Goal: Task Accomplishment & Management: Complete application form

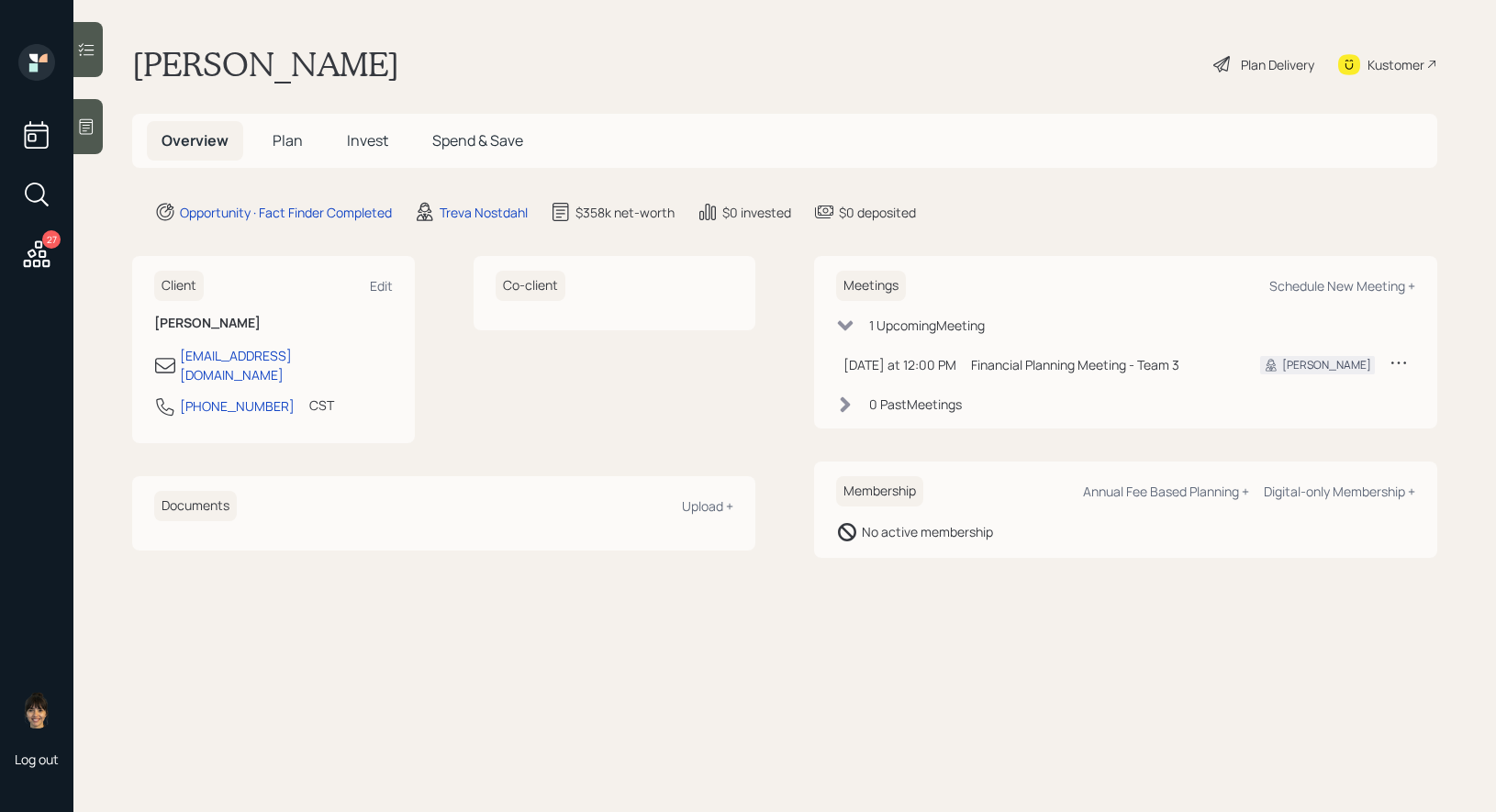
click at [91, 134] on icon at bounding box center [86, 126] width 18 height 18
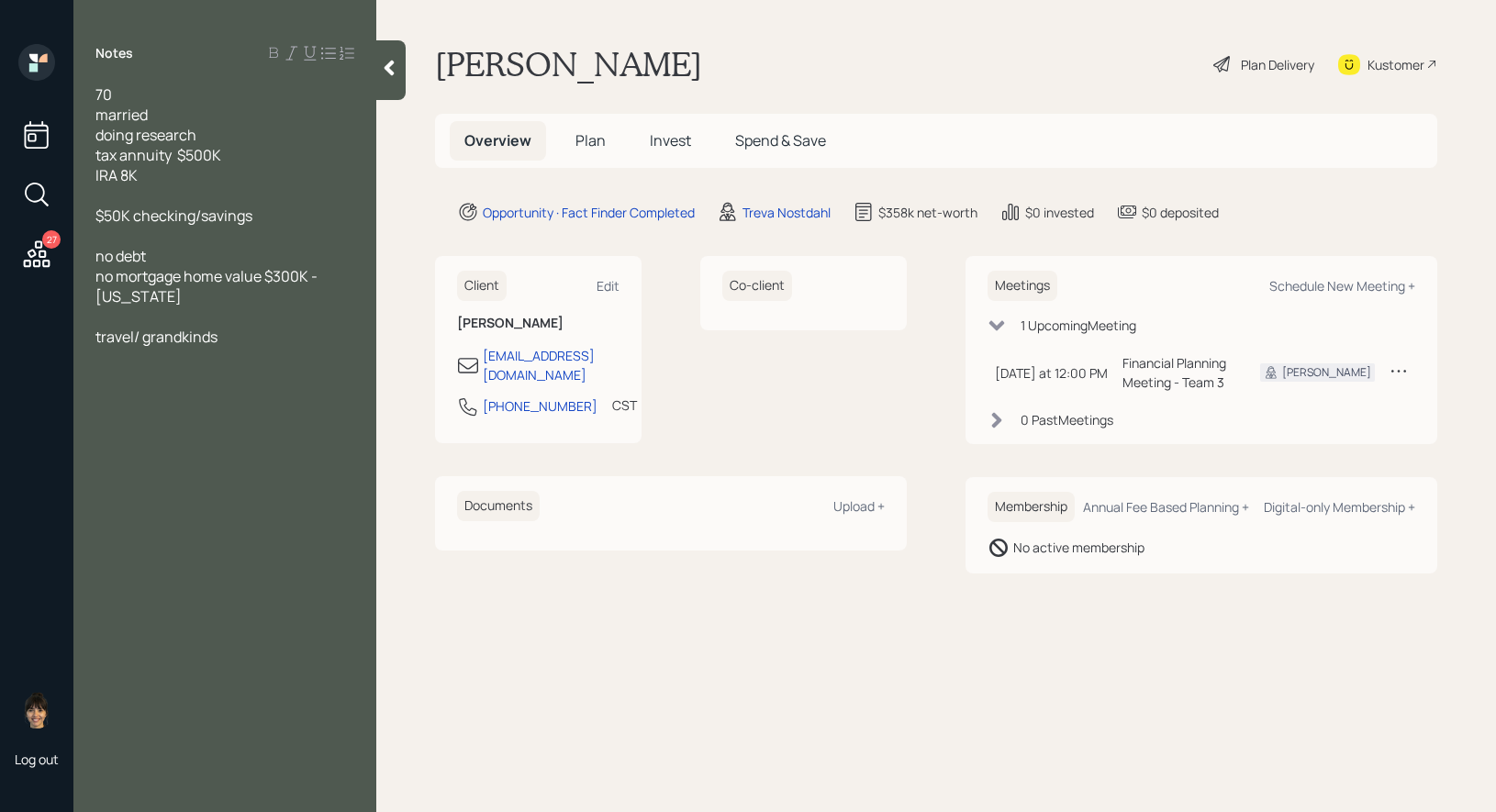
click at [593, 141] on span "Plan" at bounding box center [590, 140] width 30 height 20
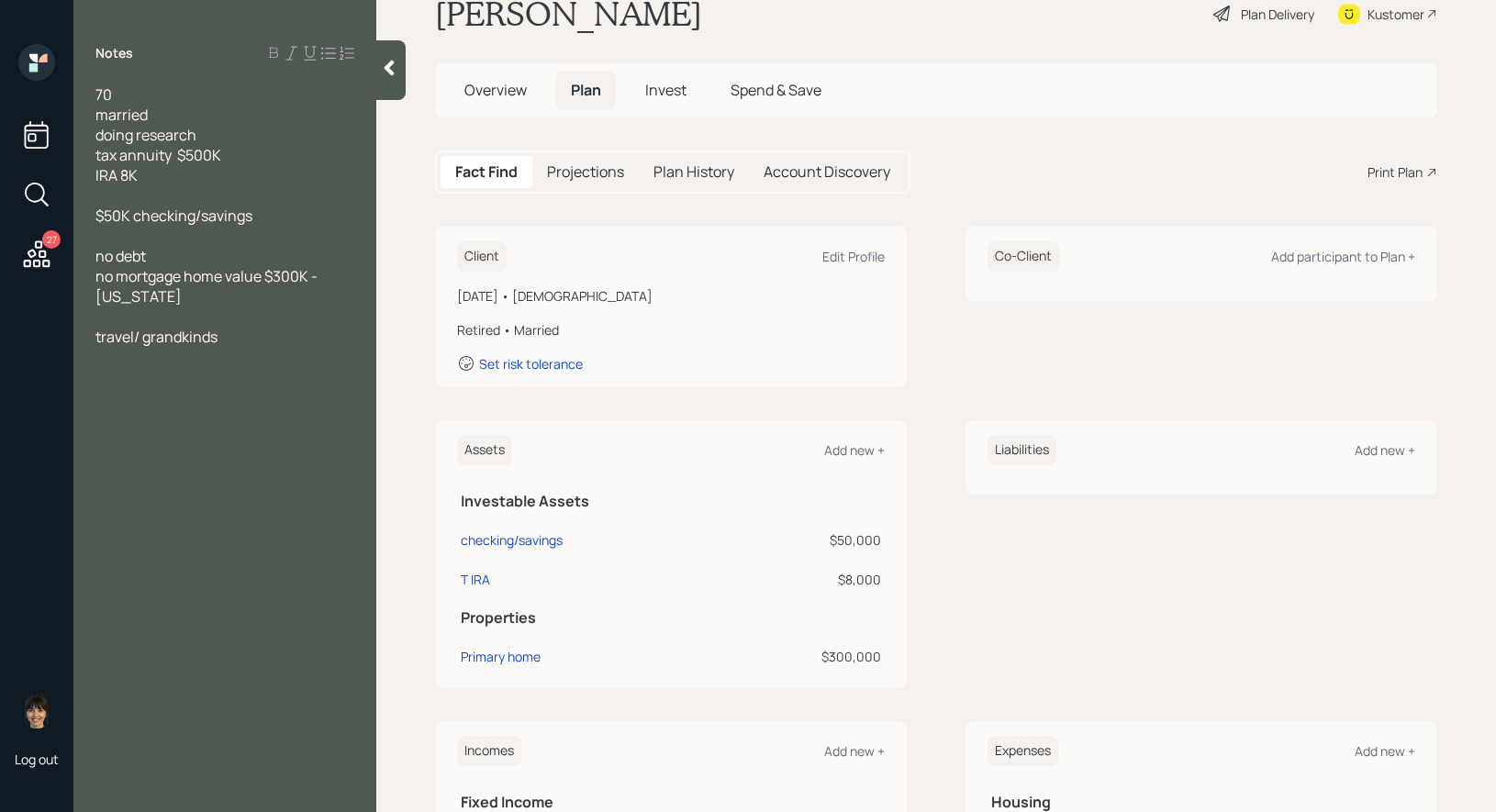
scroll to position [51, 0]
click at [848, 453] on div "Add new +" at bounding box center [855, 449] width 61 height 17
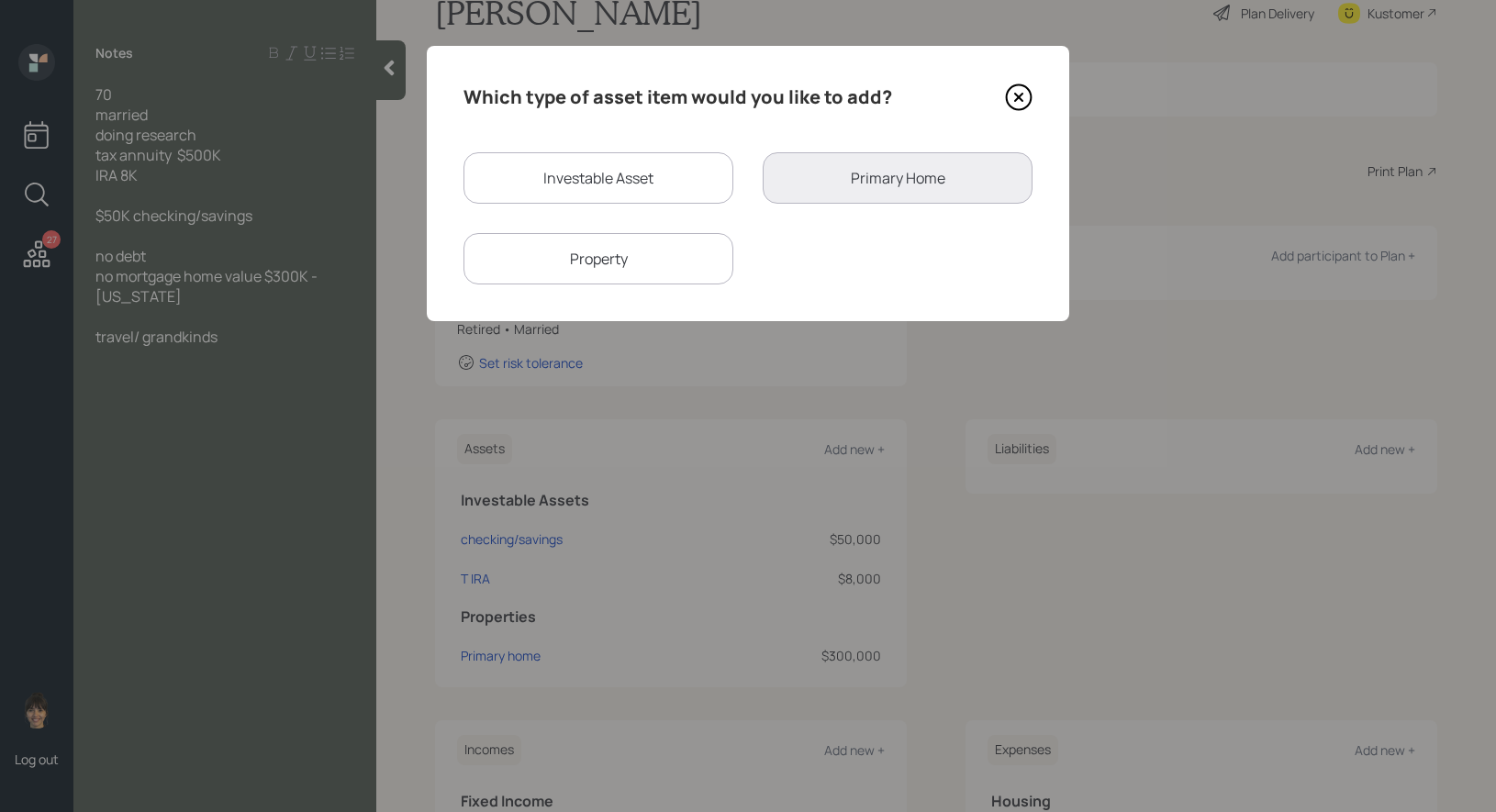
click at [617, 171] on div "Investable Asset" at bounding box center [599, 177] width 270 height 51
select select "taxable"
select select "balanced"
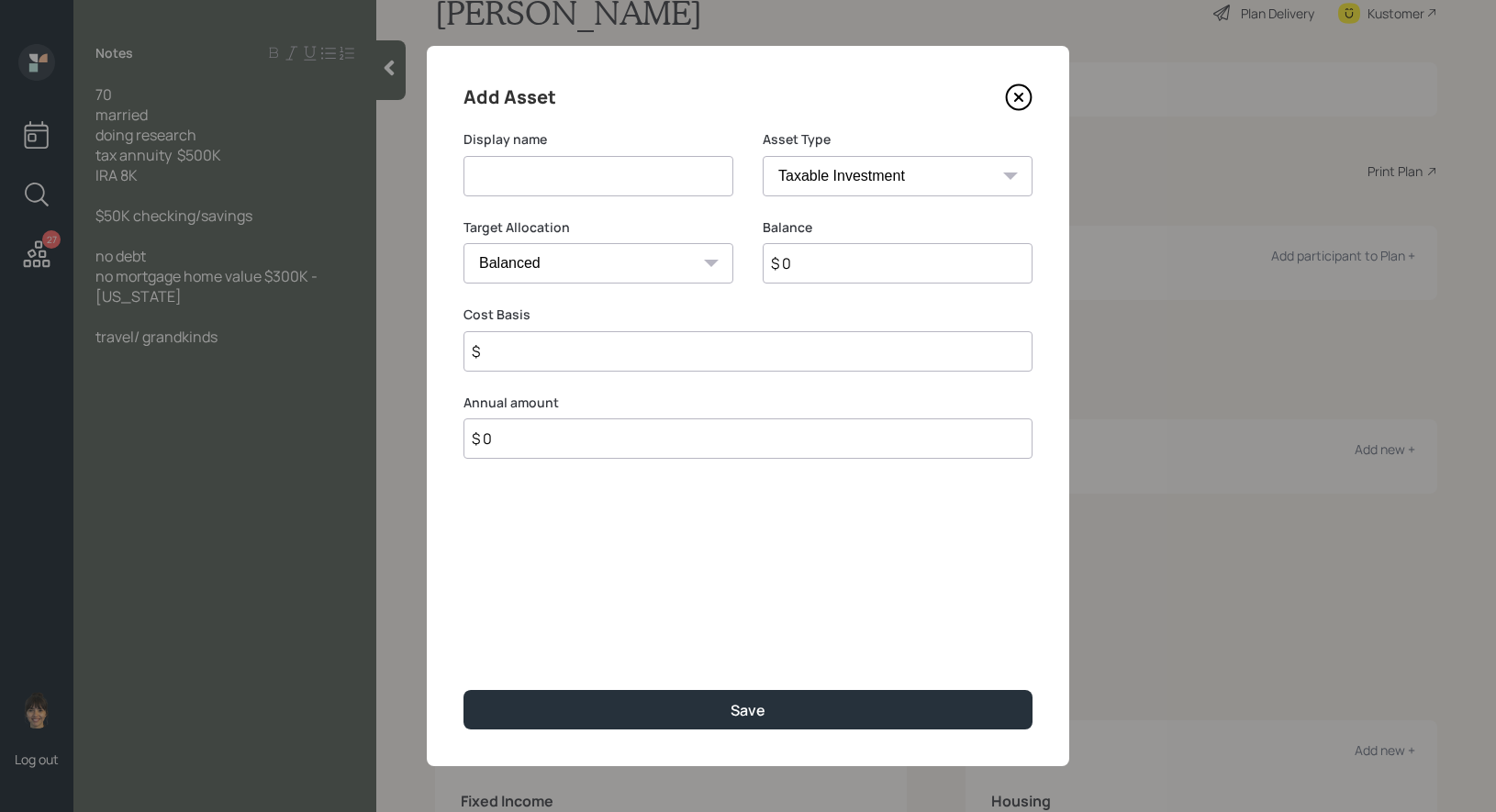
click at [601, 179] on input at bounding box center [599, 176] width 270 height 41
type input "Annuity"
click at [837, 169] on select "SEP IRA IRA Roth IRA 401(k) Roth 401(k) 403(b) Roth 403(b) 457(b) Roth 457(b) H…" at bounding box center [898, 176] width 270 height 41
select select "ira"
click at [763, 156] on select "SEP IRA IRA Roth IRA 401(k) Roth 401(k) 403(b) Roth 403(b) 457(b) Roth 457(b) H…" at bounding box center [898, 176] width 270 height 41
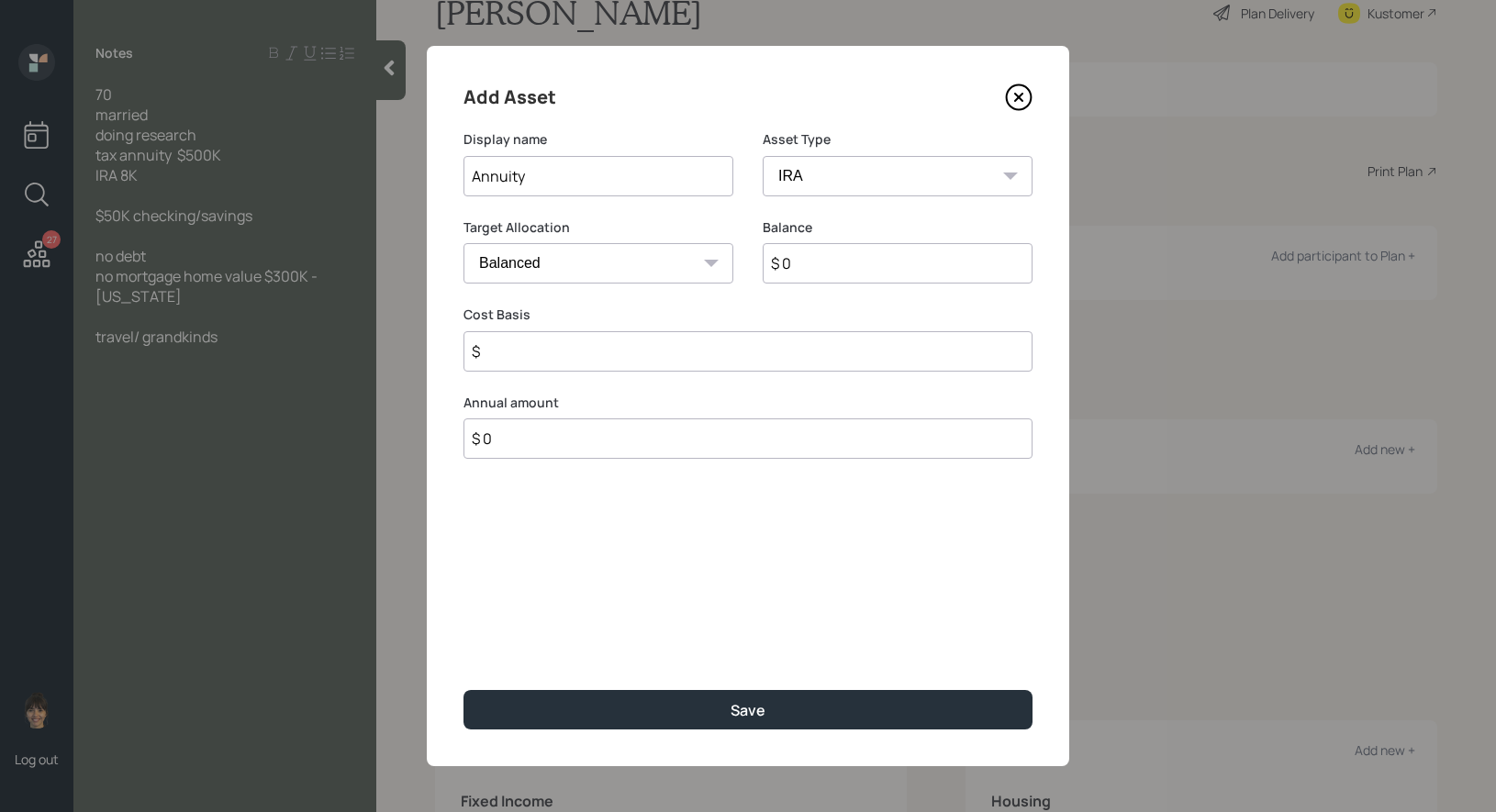
type input "$"
click at [810, 272] on input "$ 0" at bounding box center [898, 263] width 270 height 41
type input "$ 500,000"
click at [499, 350] on input "$" at bounding box center [748, 352] width 569 height 41
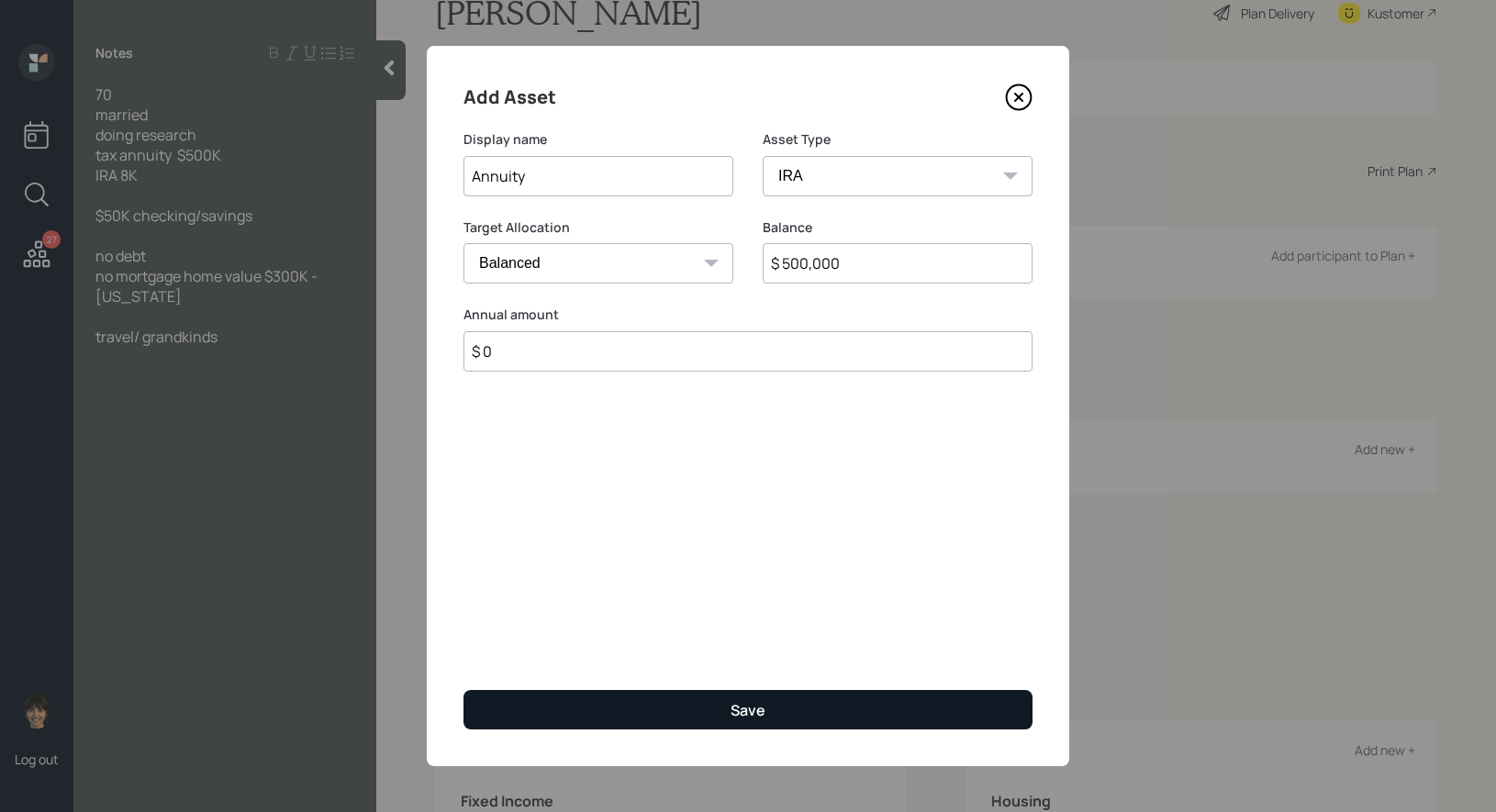
type input "$ 0"
click at [648, 705] on button "Save" at bounding box center [748, 710] width 569 height 40
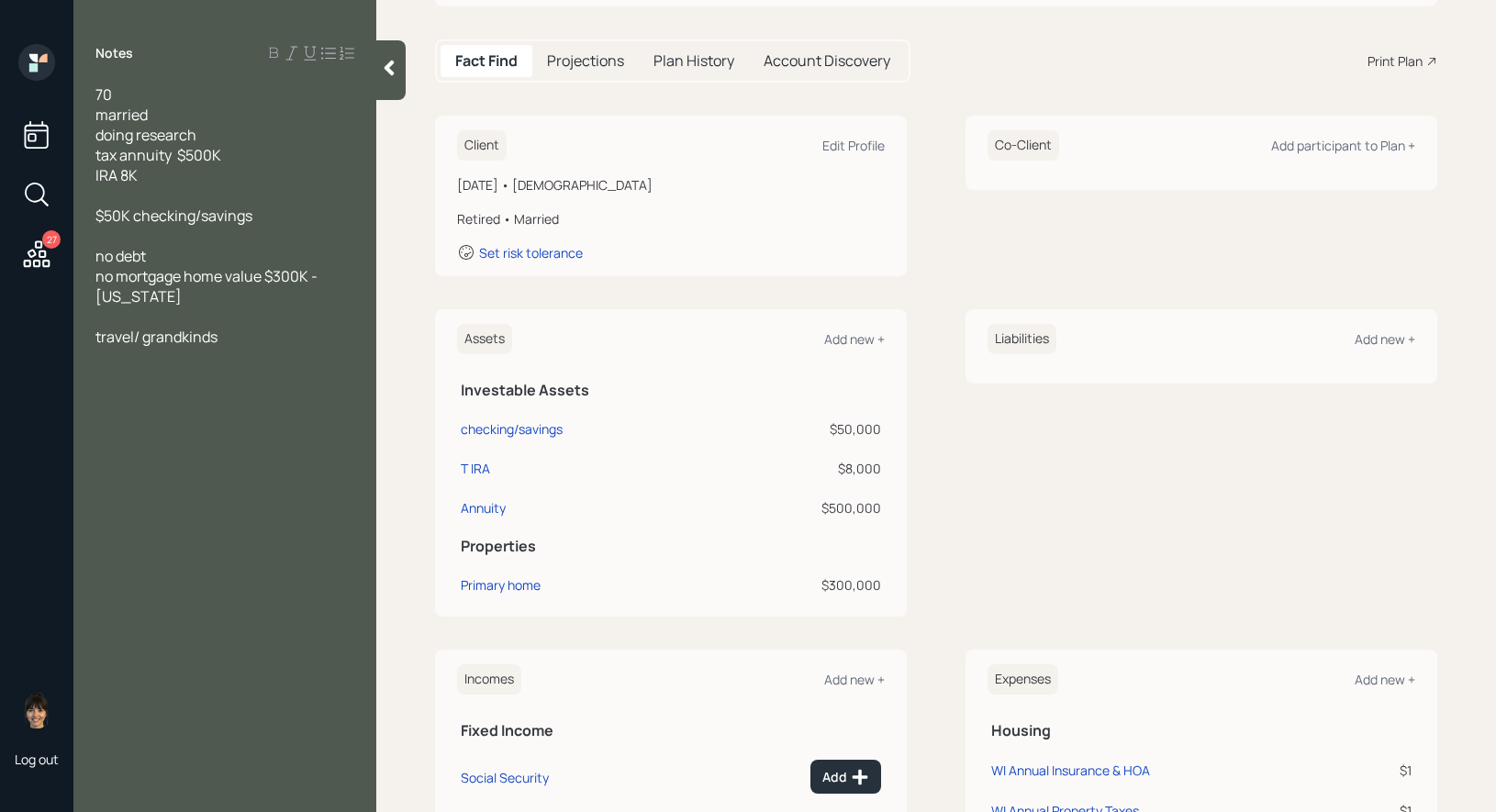
scroll to position [471, 0]
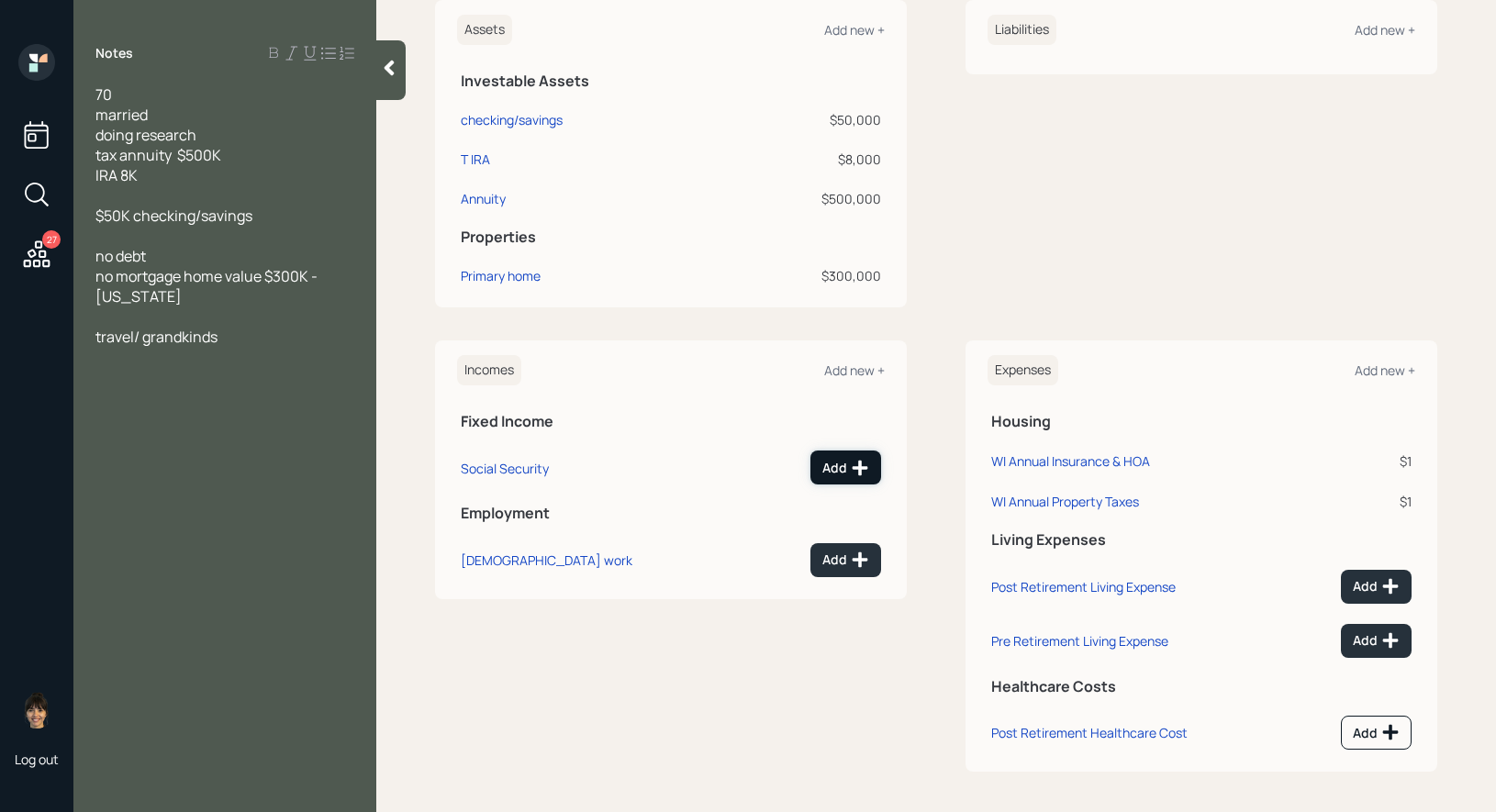
click at [852, 461] on icon at bounding box center [859, 468] width 18 height 18
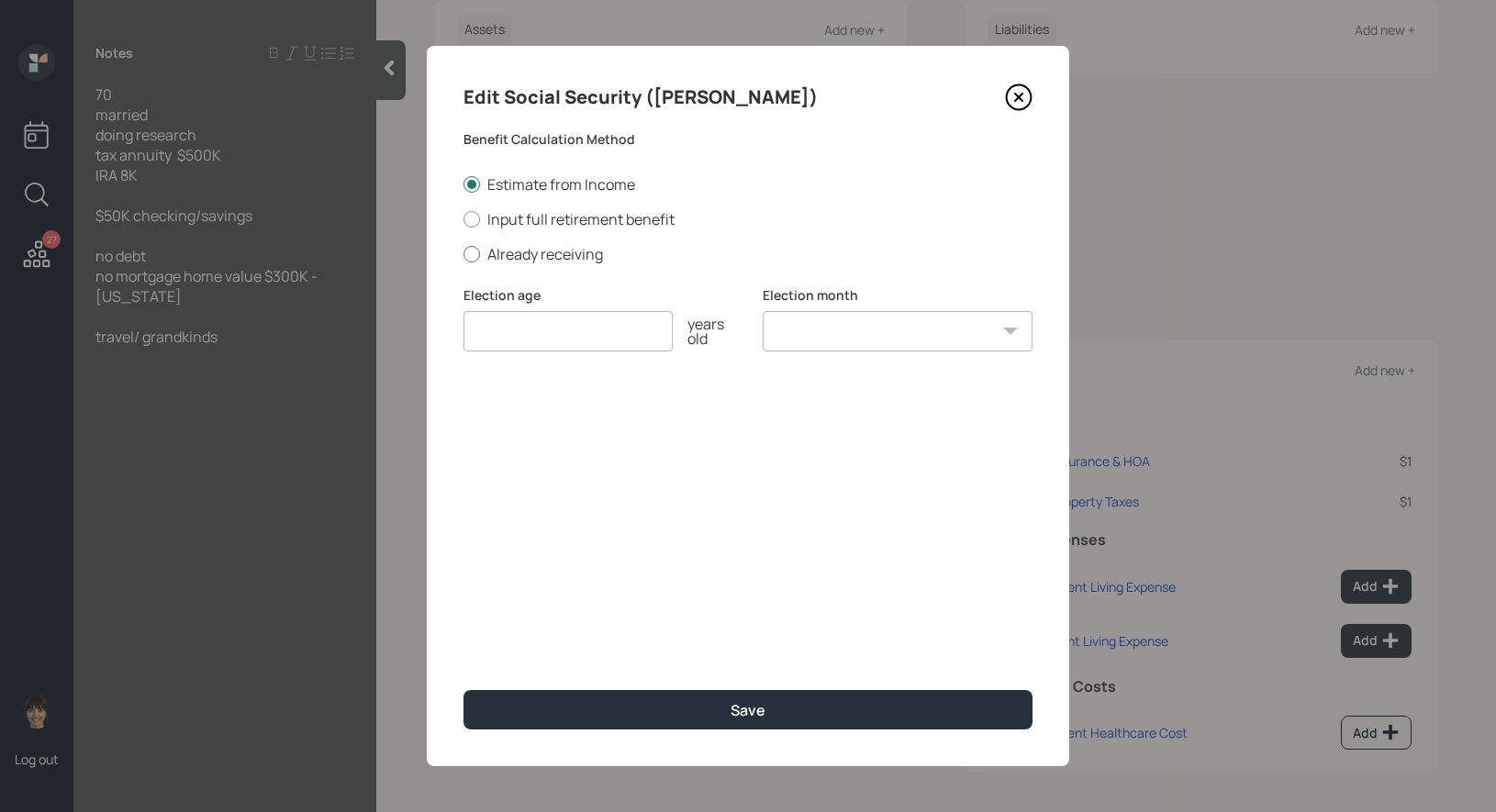
click at [473, 255] on div at bounding box center [472, 254] width 16 height 16
click at [464, 255] on input "Already receiving" at bounding box center [463, 254] width 1 height 1
radio input "true"
click at [551, 324] on input "number" at bounding box center [568, 332] width 209 height 41
type input "67"
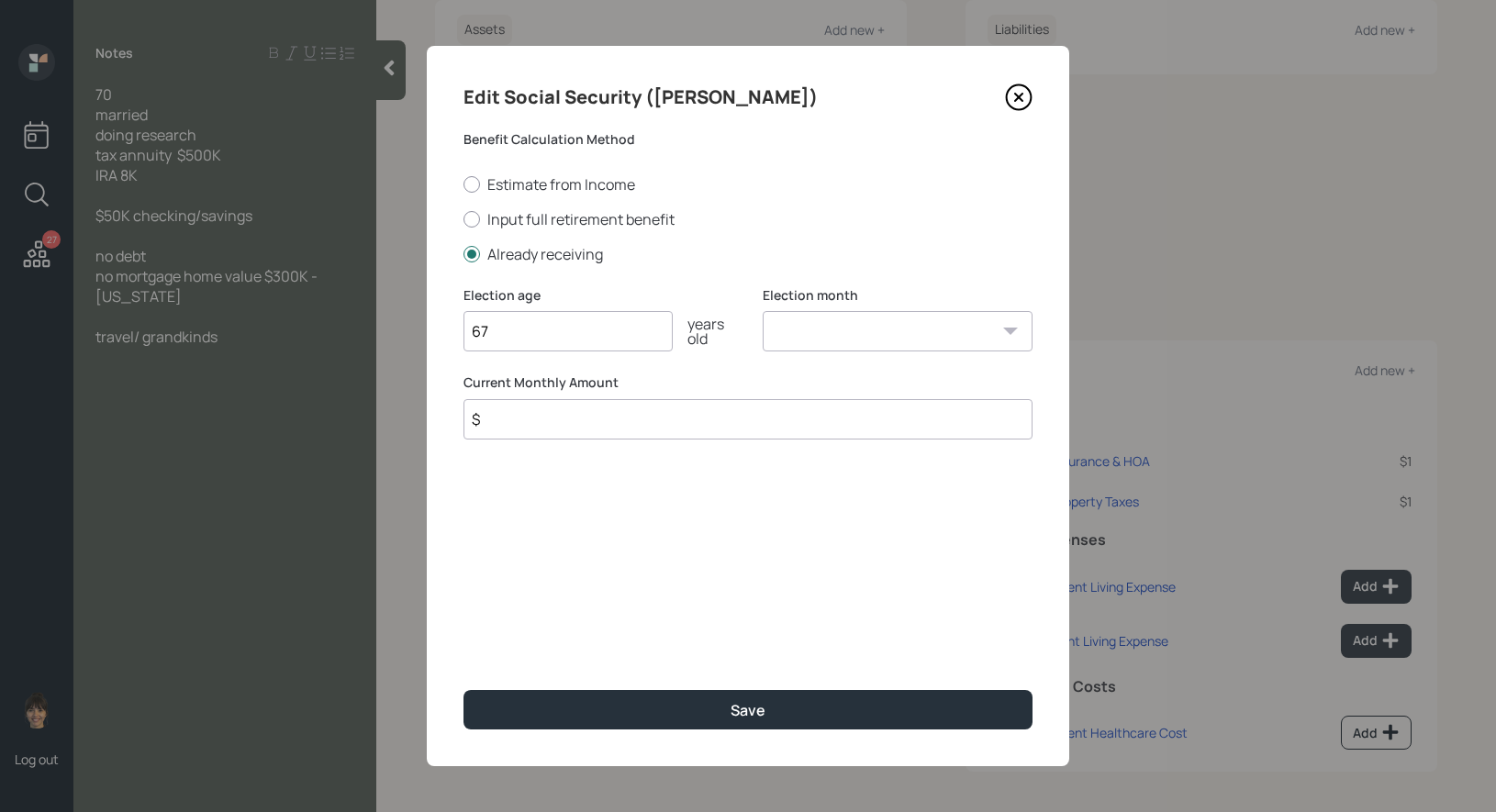
click at [862, 328] on select "January February March April May June July August September October November De…" at bounding box center [898, 332] width 270 height 41
select select "1"
click at [763, 311] on select "January February March April May June July August September October November De…" at bounding box center [898, 332] width 270 height 41
click at [608, 421] on input "$" at bounding box center [748, 420] width 569 height 41
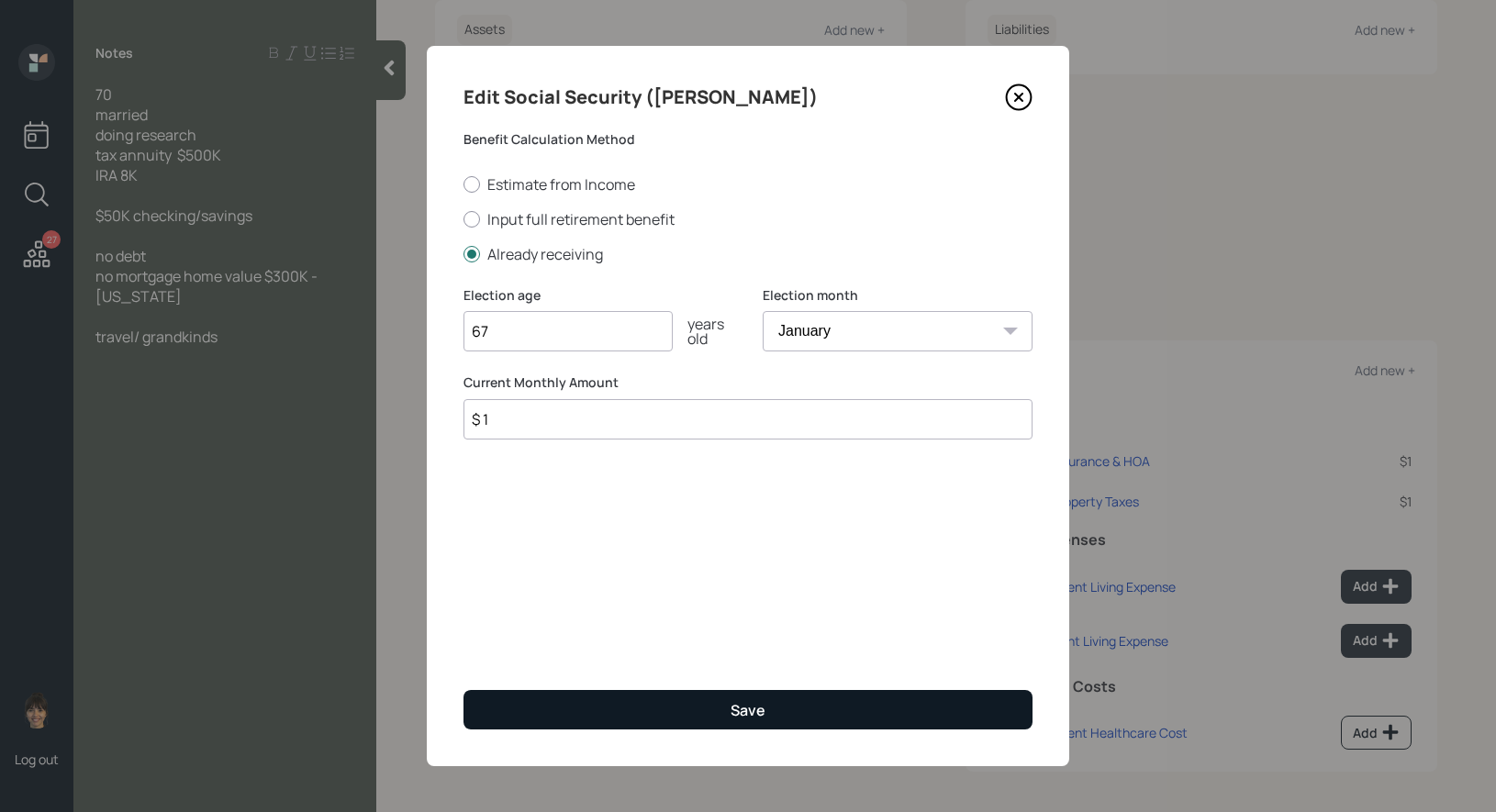
type input "$ 1"
click at [627, 709] on button "Save" at bounding box center [748, 710] width 569 height 40
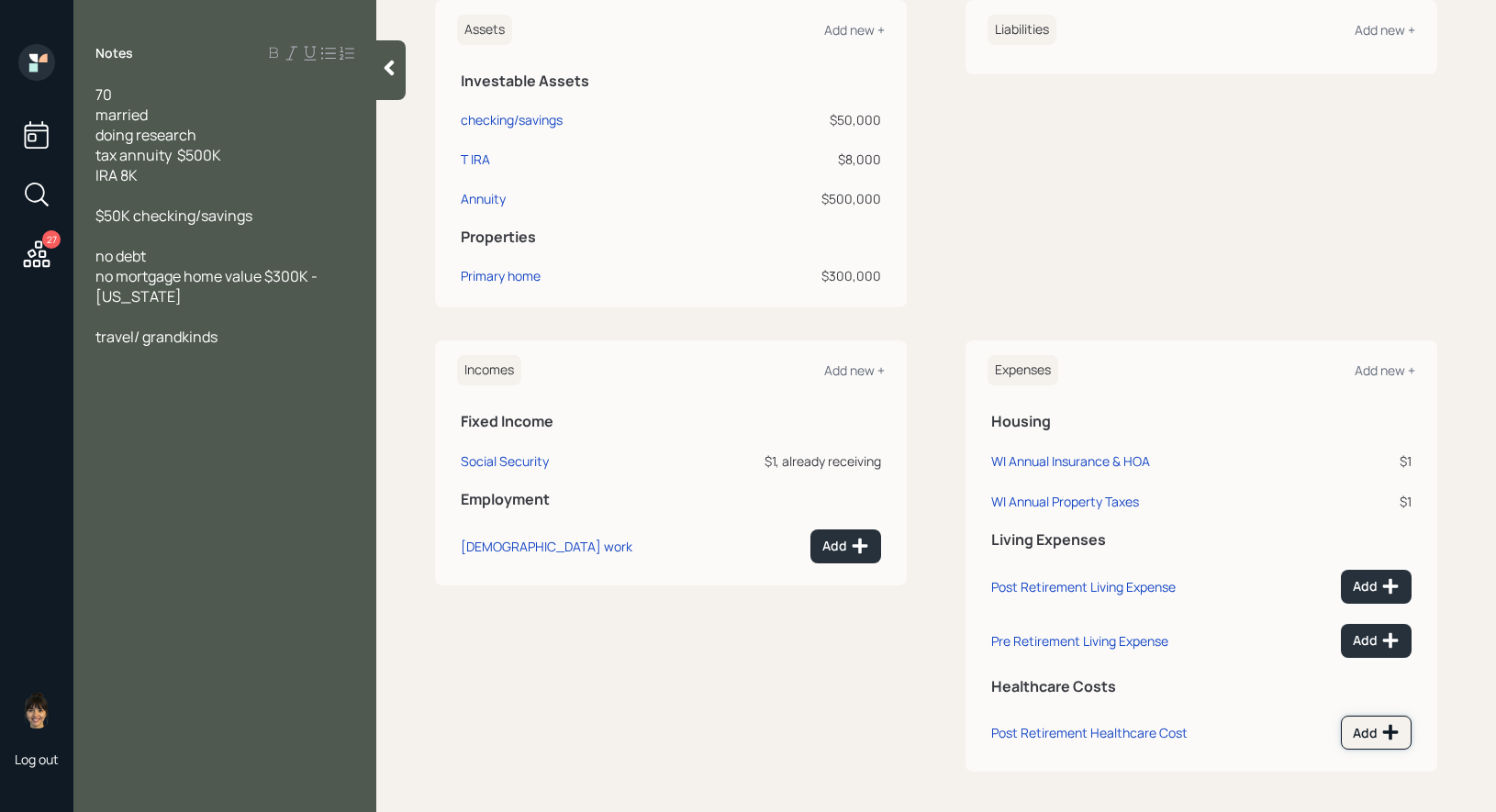
click at [1378, 723] on div "Add" at bounding box center [1376, 732] width 47 height 18
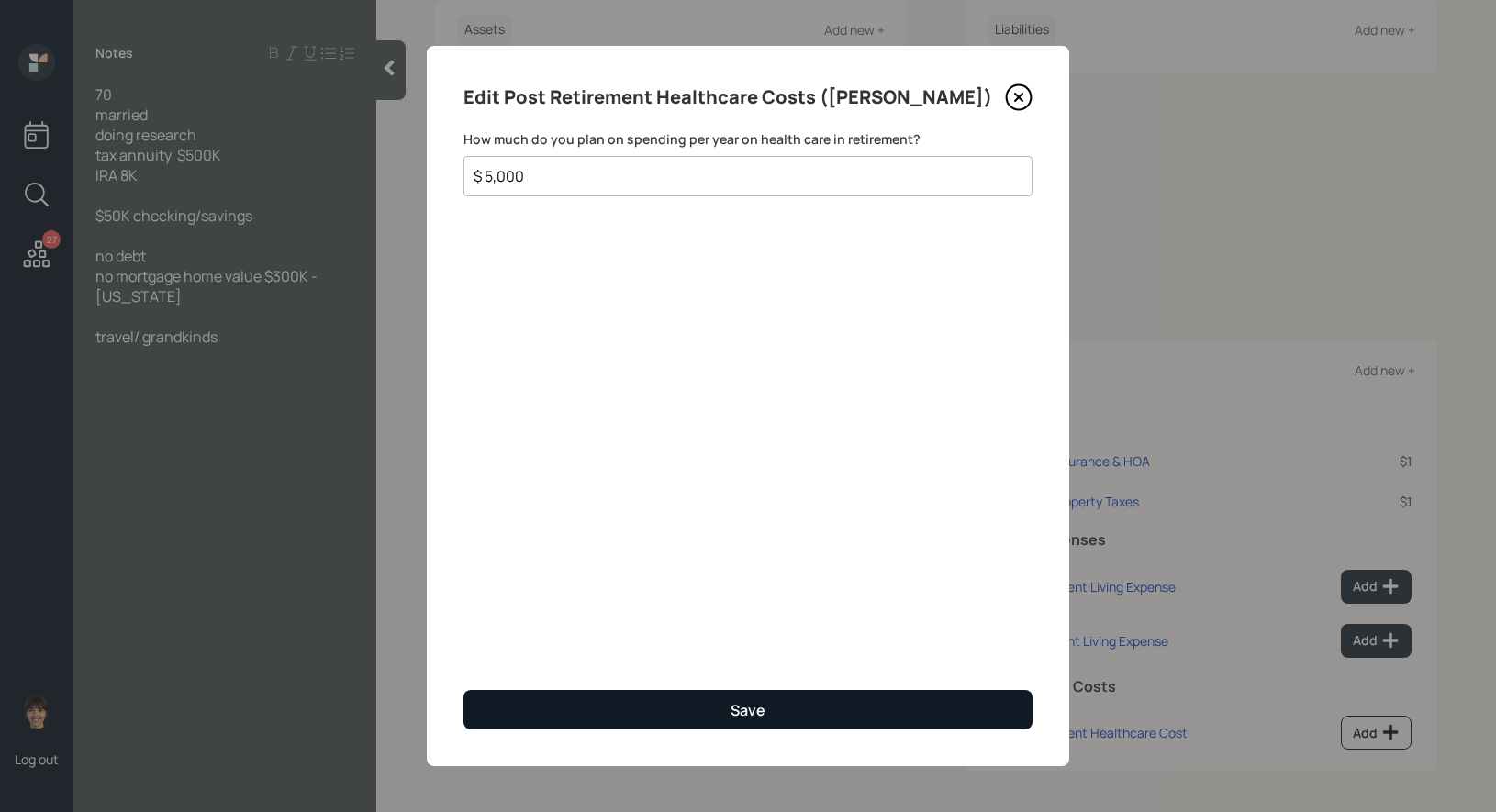
type input "$ 5,000"
click at [728, 702] on button "Save" at bounding box center [748, 710] width 569 height 40
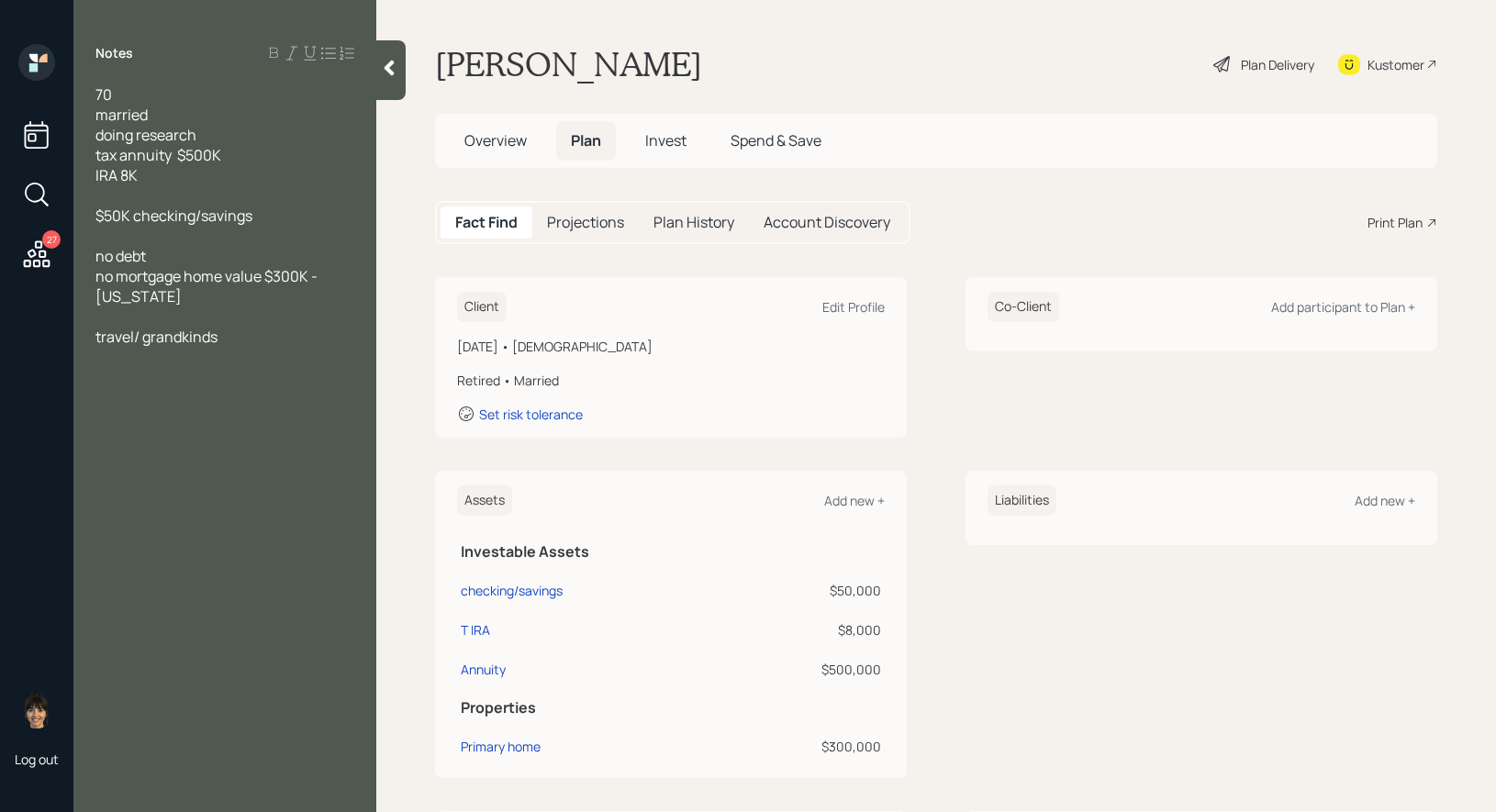
click at [1247, 66] on div "Plan Delivery" at bounding box center [1278, 65] width 73 height 19
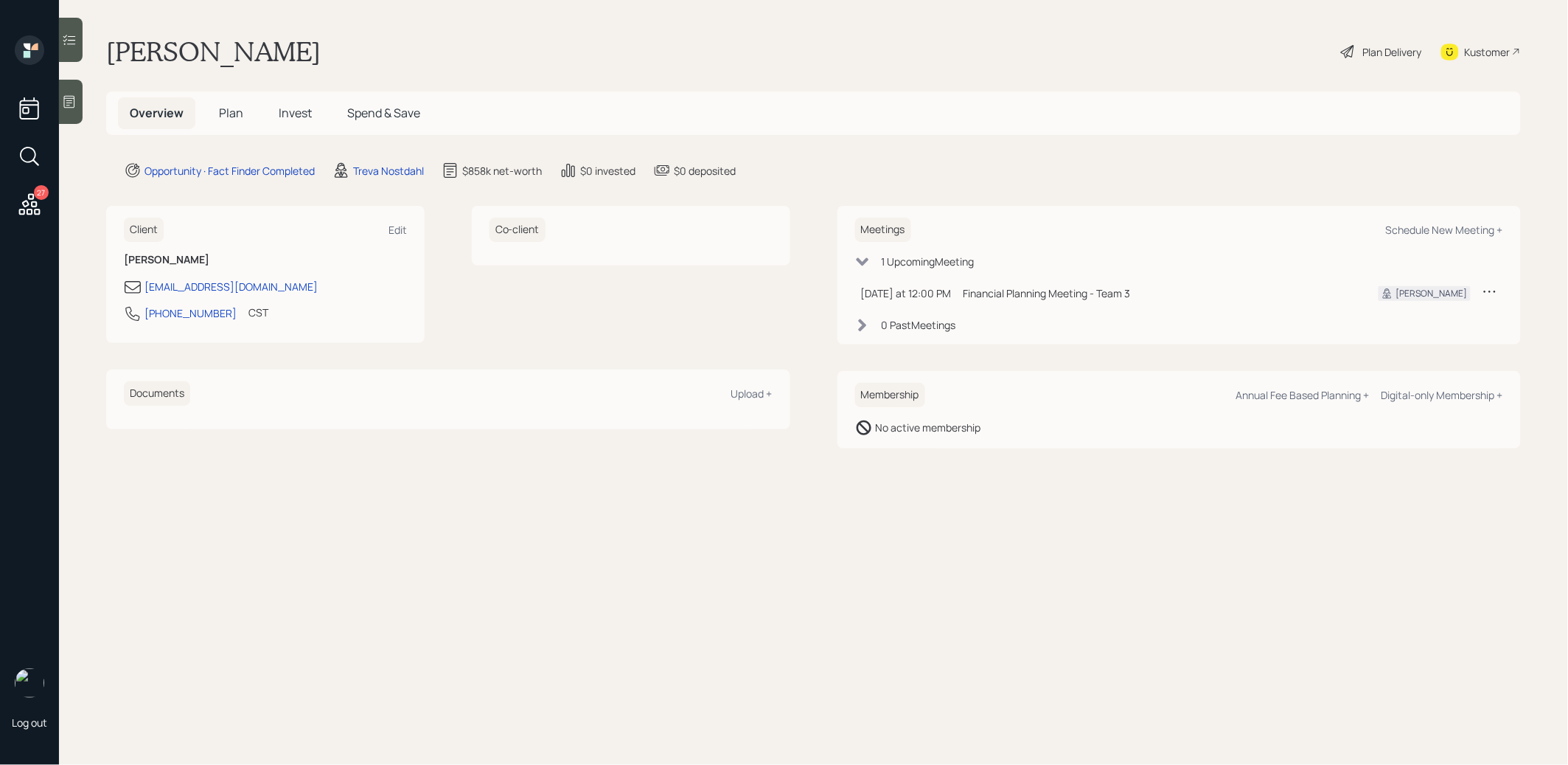
click at [228, 109] on span "Plan" at bounding box center [231, 112] width 24 height 16
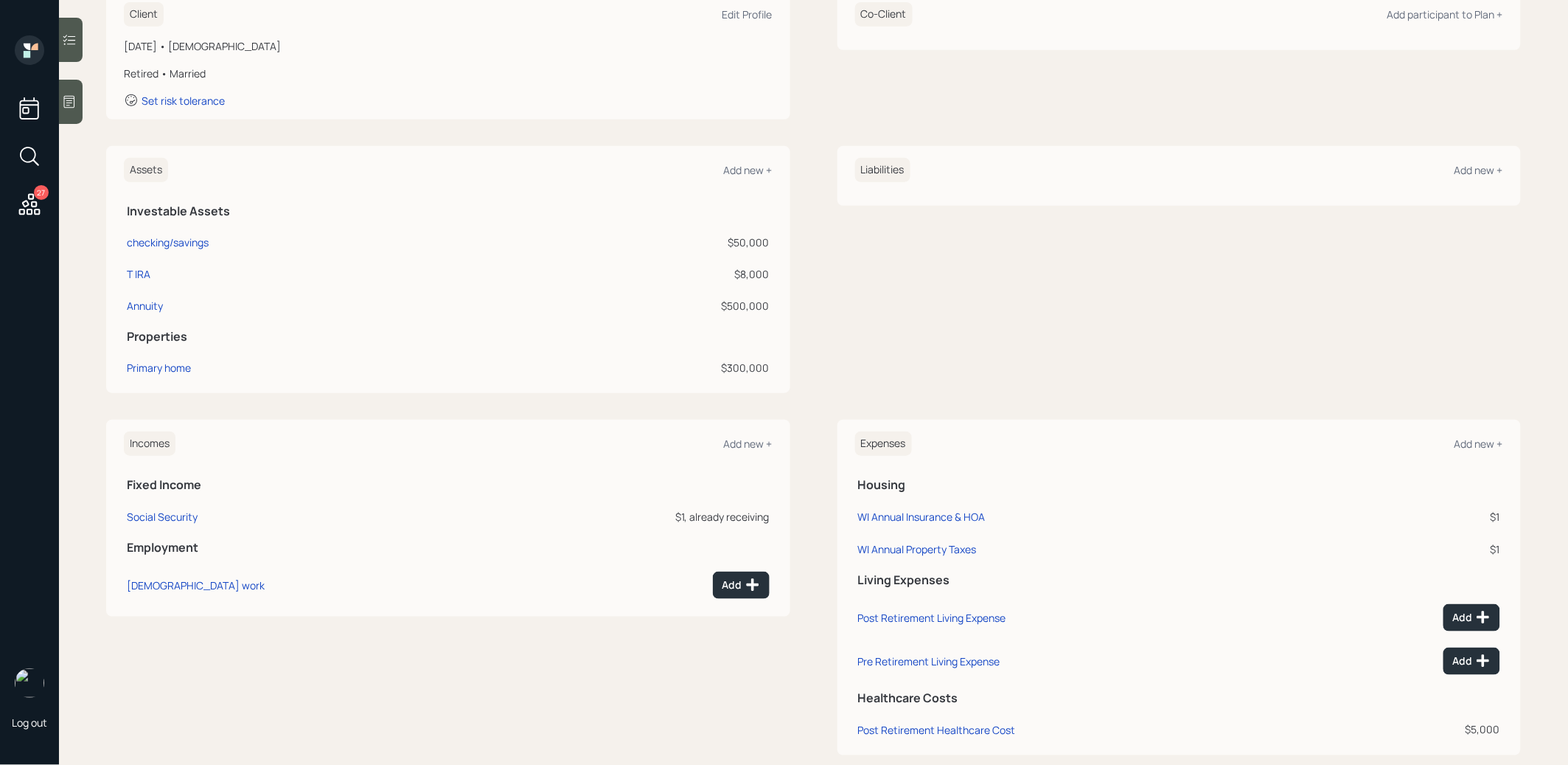
scroll to position [253, 0]
